Goal: Task Accomplishment & Management: Use online tool/utility

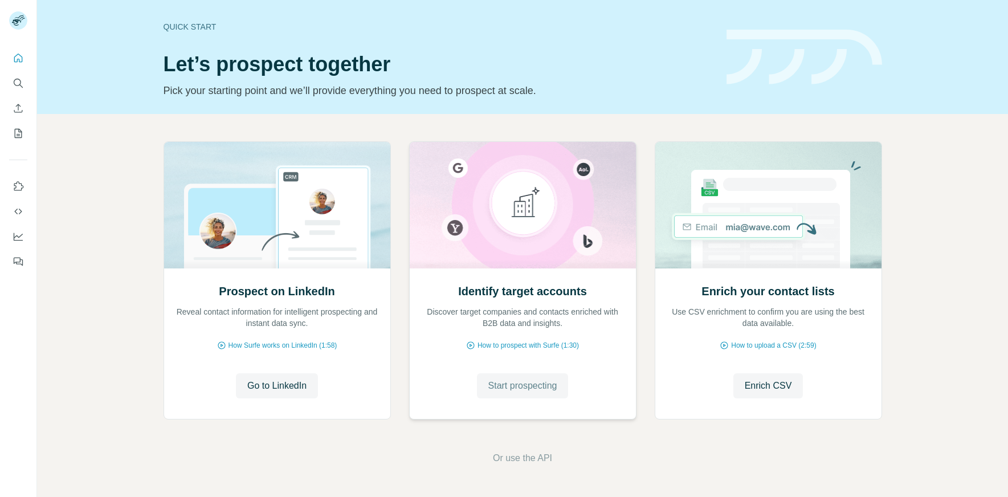
click at [527, 381] on span "Start prospecting" at bounding box center [522, 386] width 69 height 14
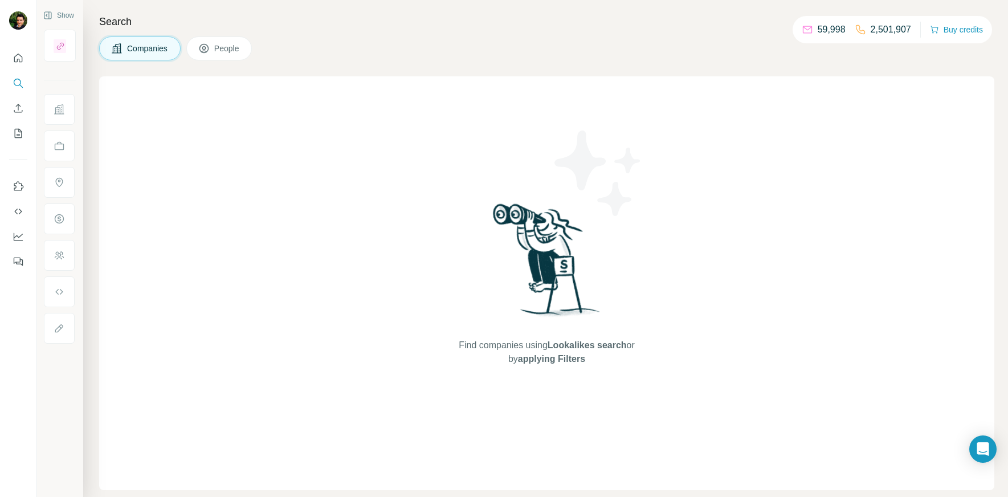
click at [228, 40] on button "People" at bounding box center [219, 48] width 66 height 24
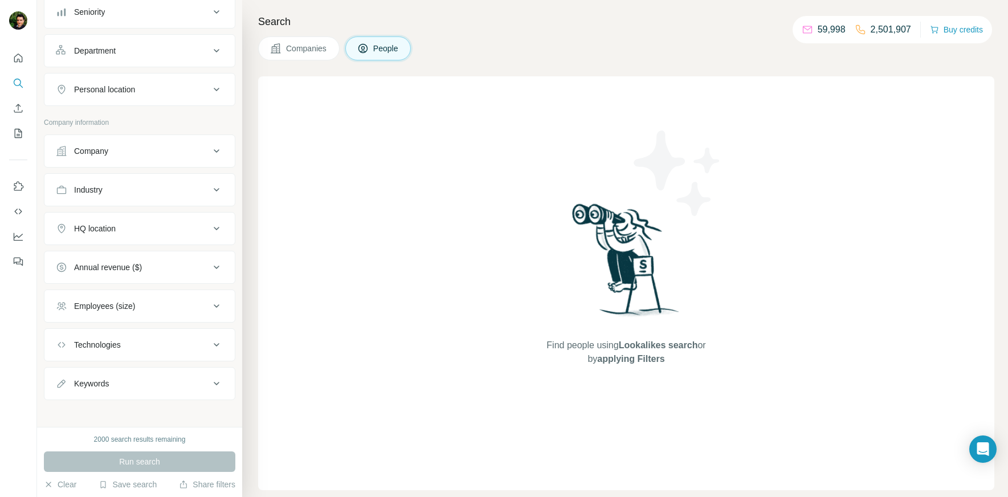
scroll to position [140, 0]
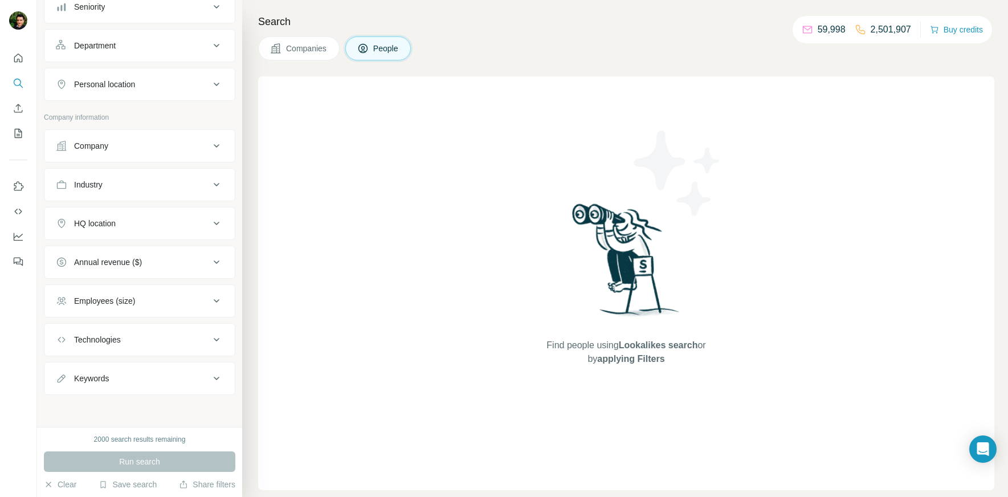
click at [149, 382] on div "Keywords" at bounding box center [133, 378] width 154 height 11
click at [124, 411] on input "text" at bounding box center [128, 407] width 145 height 21
paste input "**********"
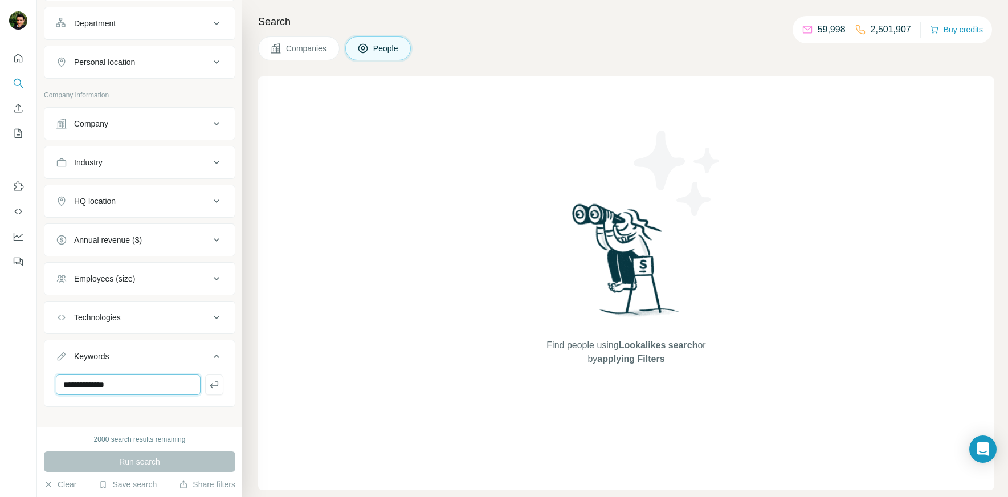
scroll to position [174, 0]
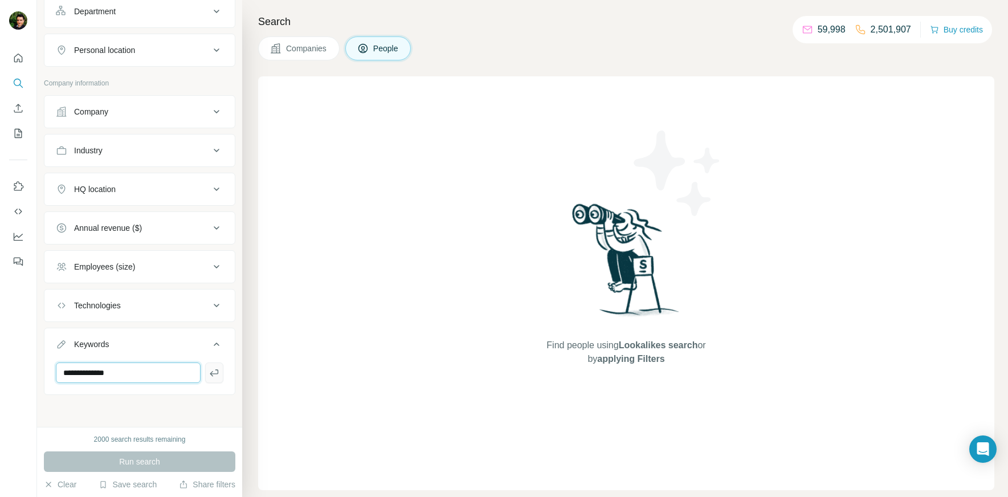
type input "**********"
click at [207, 373] on button "button" at bounding box center [214, 372] width 18 height 21
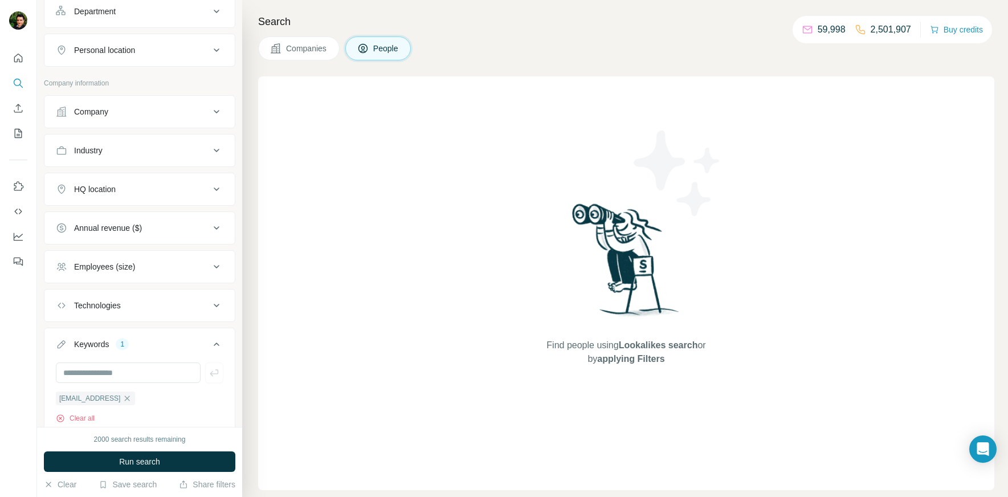
scroll to position [215, 0]
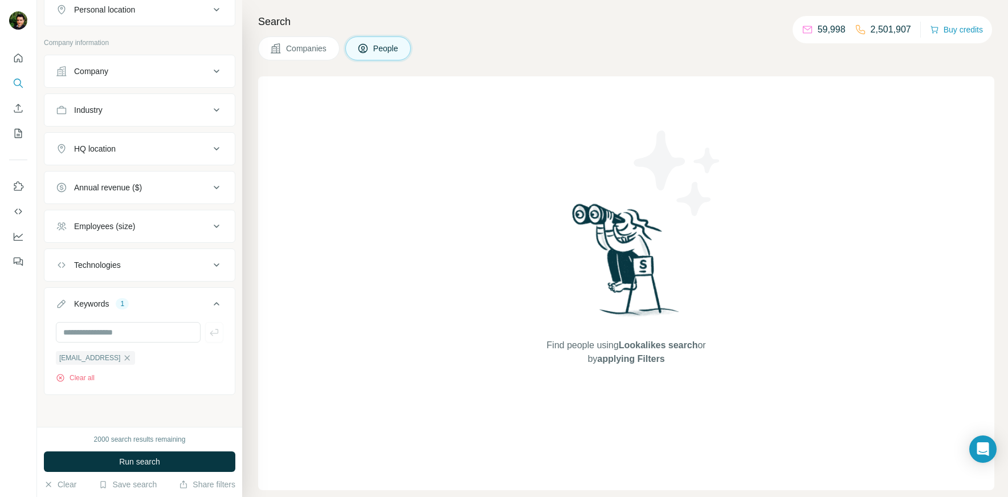
click at [162, 460] on button "Run search" at bounding box center [139, 461] width 191 height 21
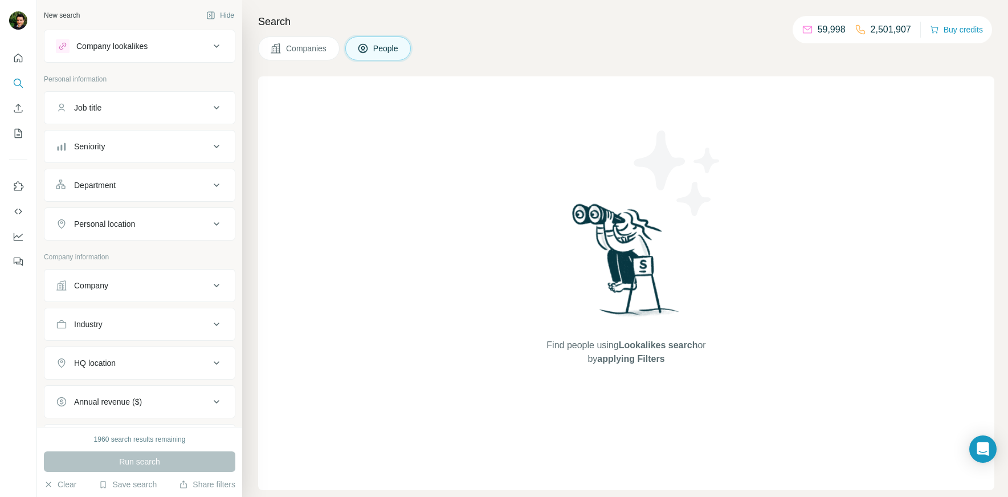
drag, startPoint x: 201, startPoint y: 224, endPoint x: 207, endPoint y: 223, distance: 6.3
click at [202, 224] on div "Personal location" at bounding box center [133, 223] width 154 height 11
